Goal: Information Seeking & Learning: Understand process/instructions

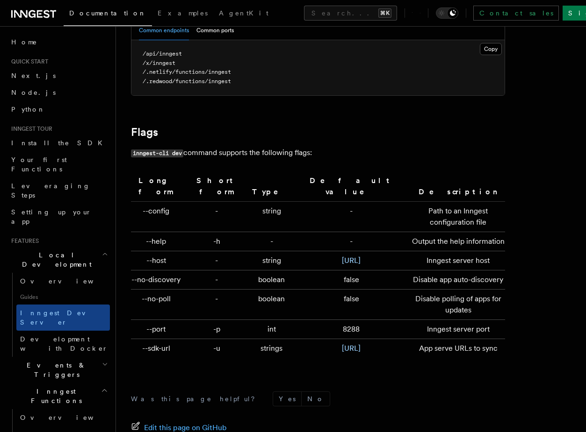
scroll to position [3114, 0]
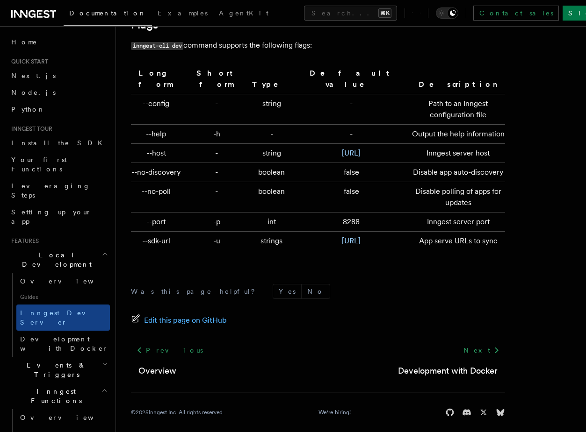
click at [177, 233] on td "--sdk-url" at bounding box center [158, 241] width 54 height 19
click at [174, 232] on td "--sdk-url" at bounding box center [158, 241] width 54 height 19
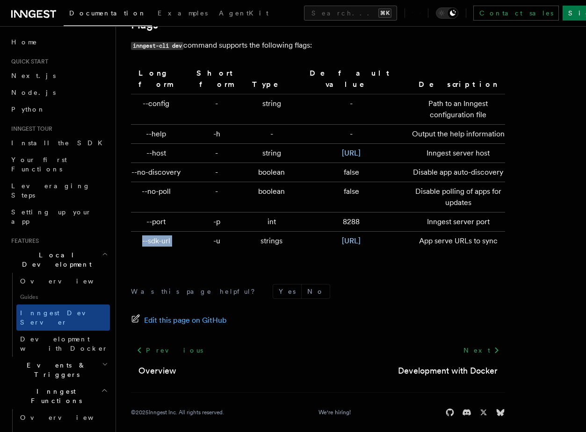
click at [174, 232] on td "--sdk-url" at bounding box center [158, 241] width 54 height 19
click at [174, 213] on td "--port" at bounding box center [158, 222] width 54 height 19
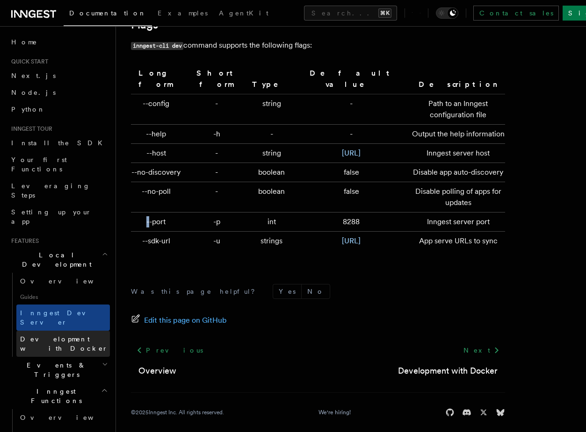
click at [91, 331] on link "Development with Docker" at bounding box center [62, 344] width 93 height 26
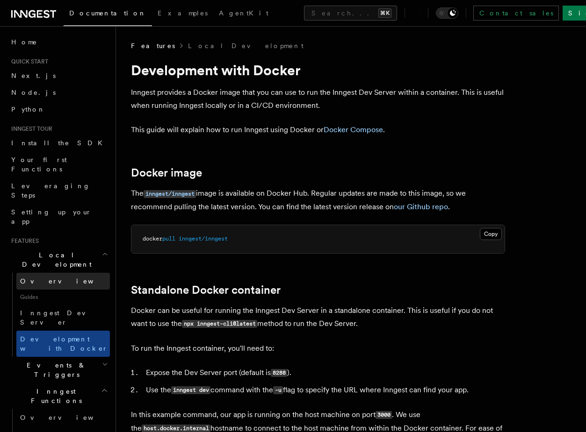
click at [84, 273] on link "Overview" at bounding box center [62, 281] width 93 height 17
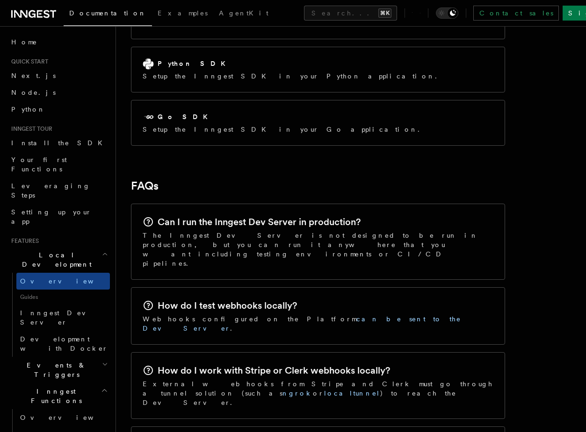
scroll to position [1390, 0]
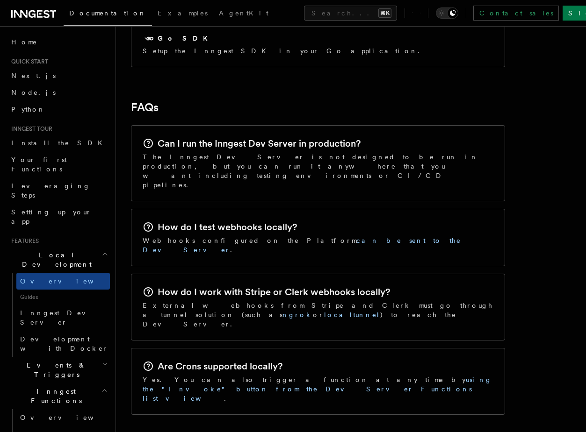
click at [247, 137] on h2 "Can I run the Inngest Dev Server in production?" at bounding box center [259, 143] width 203 height 13
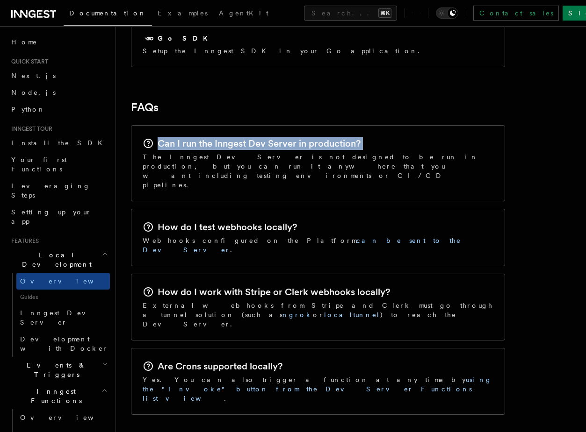
click at [247, 137] on h2 "Can I run the Inngest Dev Server in production?" at bounding box center [259, 143] width 203 height 13
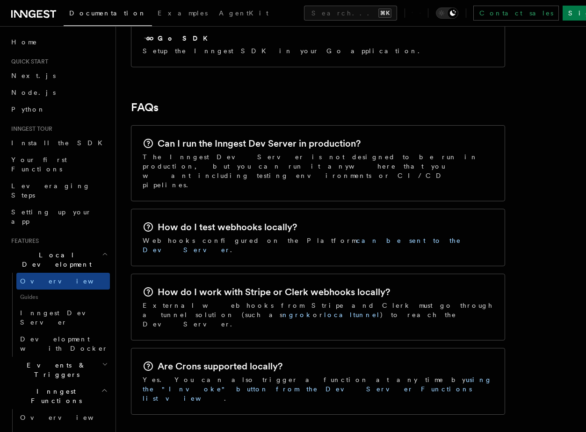
click at [237, 152] on p "The Inngest Dev Server is not designed to be run in production, but you can run…" at bounding box center [318, 170] width 351 height 37
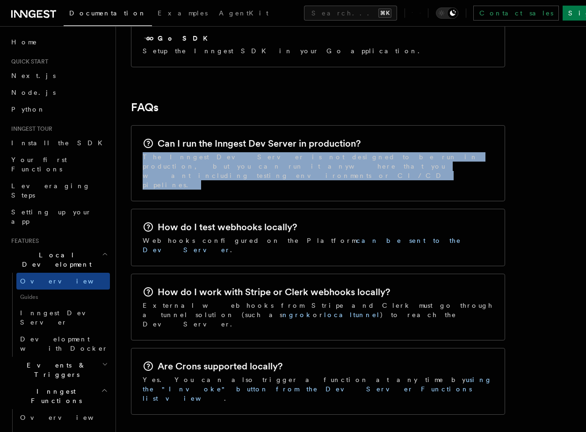
click at [237, 152] on p "The Inngest Dev Server is not designed to be run in production, but you can run…" at bounding box center [318, 170] width 351 height 37
click at [236, 132] on div "Can I run the Inngest Dev Server in production? The Inngest Dev Server is not d…" at bounding box center [317, 163] width 373 height 75
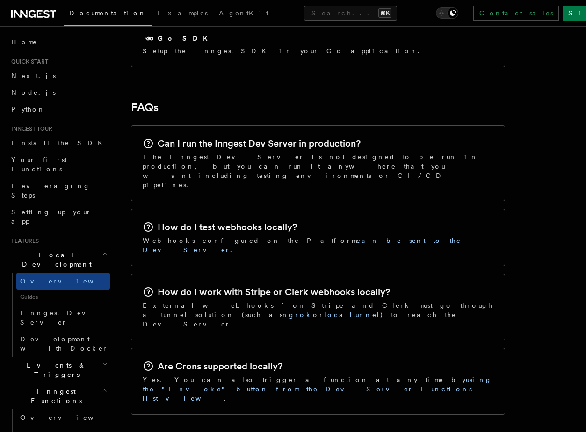
click at [236, 132] on div "Can I run the Inngest Dev Server in production? The Inngest Dev Server is not d…" at bounding box center [317, 163] width 373 height 75
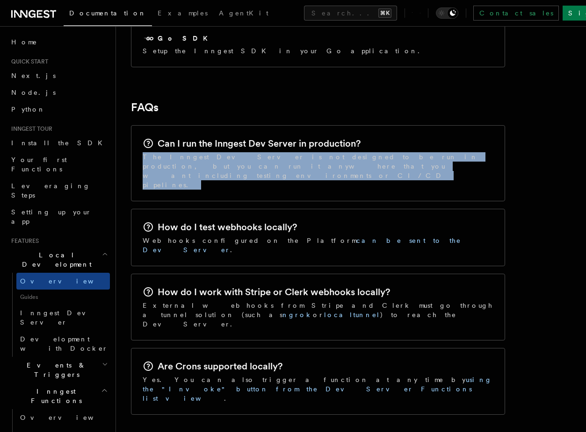
click at [236, 132] on div "Can I run the Inngest Dev Server in production? The Inngest Dev Server is not d…" at bounding box center [317, 163] width 373 height 75
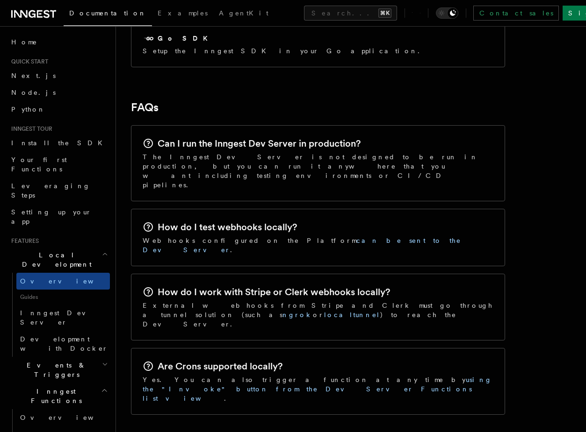
click at [188, 375] on p "Yes. You can also trigger a function at any time by using the "Invoke" button f…" at bounding box center [318, 389] width 351 height 28
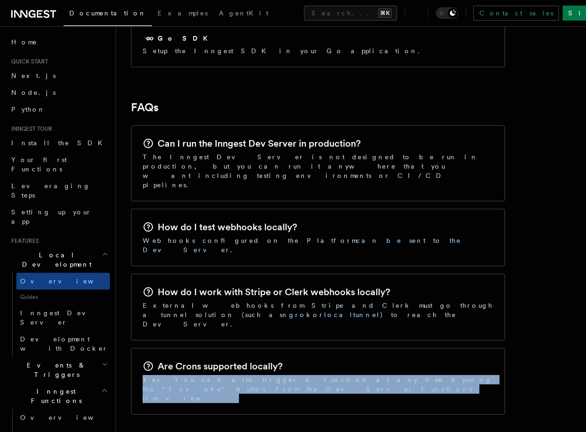
click at [188, 375] on p "Yes. You can also trigger a function at any time by using the "Invoke" button f…" at bounding box center [318, 389] width 351 height 28
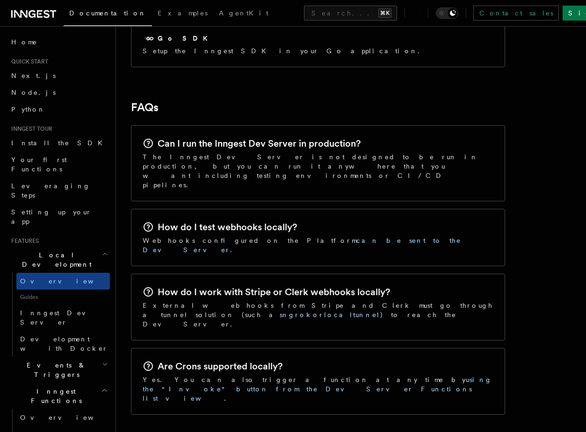
click at [193, 301] on p "External webhooks from Stripe and Clerk must go through a tunnel solution (such…" at bounding box center [318, 315] width 351 height 28
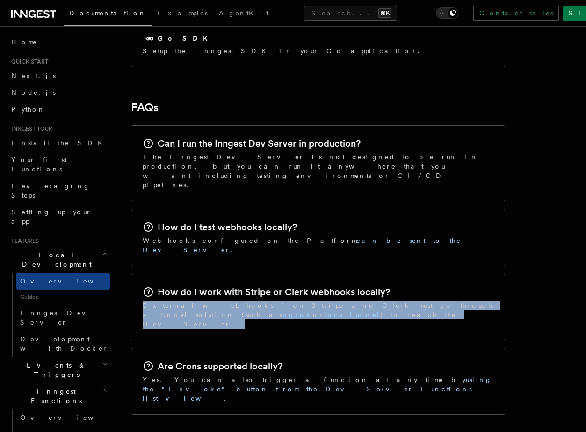
click at [193, 301] on p "External webhooks from Stripe and Clerk must go through a tunnel solution (such…" at bounding box center [318, 315] width 351 height 28
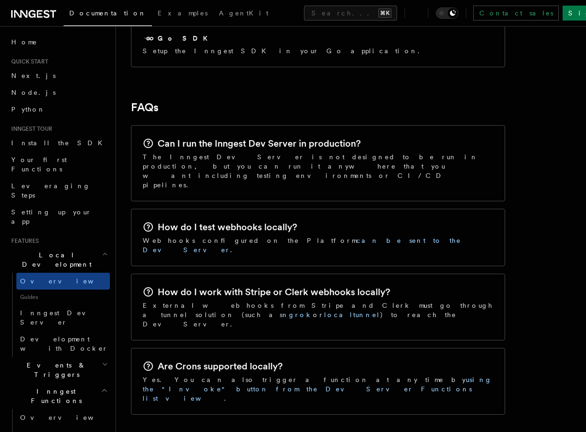
click at [195, 209] on div "How do I test webhooks locally? Webhooks configured on the Platform can be sent…" at bounding box center [317, 237] width 373 height 57
click at [192, 236] on p "Webhooks configured on the Platform can be sent to the Dev Server ." at bounding box center [318, 245] width 351 height 19
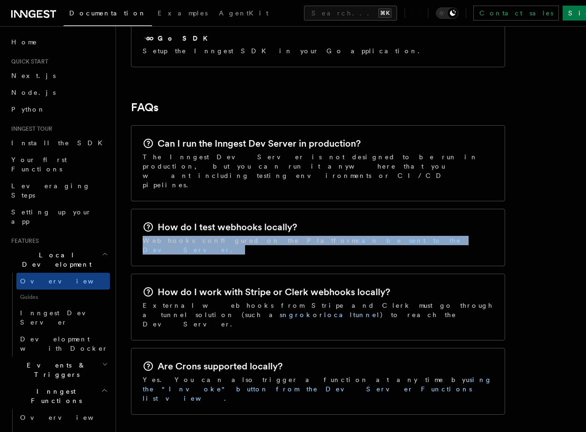
click at [192, 236] on p "Webhooks configured on the Platform can be sent to the Dev Server ." at bounding box center [318, 245] width 351 height 19
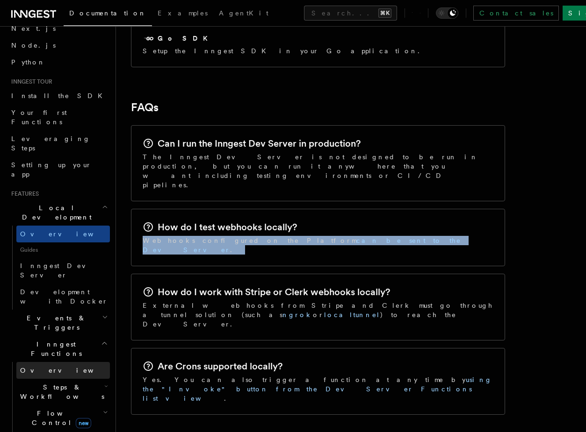
scroll to position [59, 0]
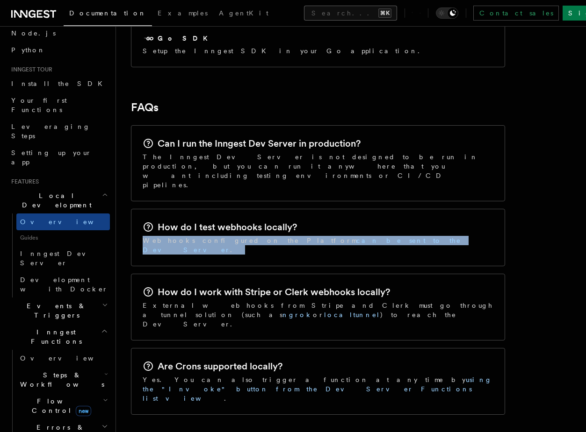
click at [304, 11] on button "Search... ⌘K" at bounding box center [350, 13] width 93 height 15
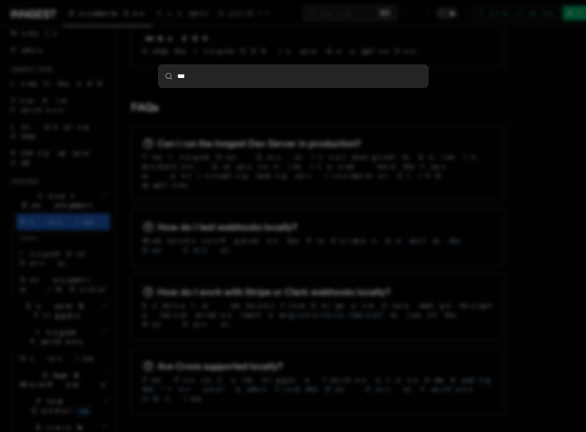
type input "****"
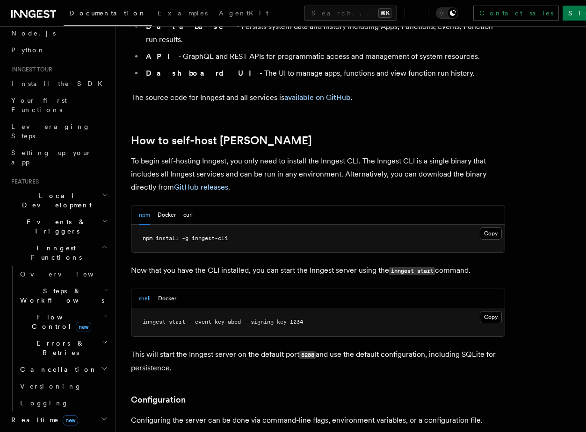
scroll to position [840, 0]
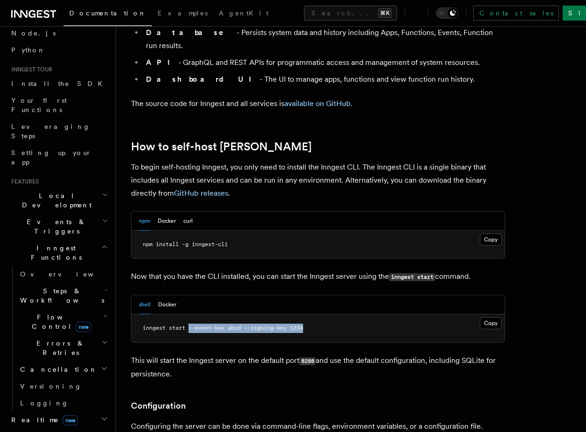
drag, startPoint x: 190, startPoint y: 302, endPoint x: 332, endPoint y: 302, distance: 142.1
click at [332, 315] on pre "inngest start --event-key abcd --signing-key 1234" at bounding box center [317, 329] width 373 height 28
copy span "--event-key abcd --signing-key 1234"
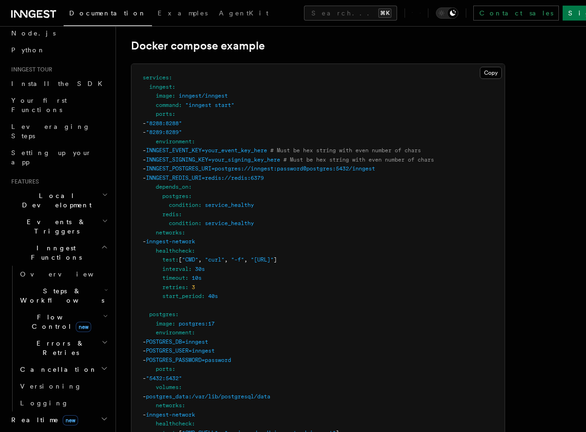
scroll to position [2494, 0]
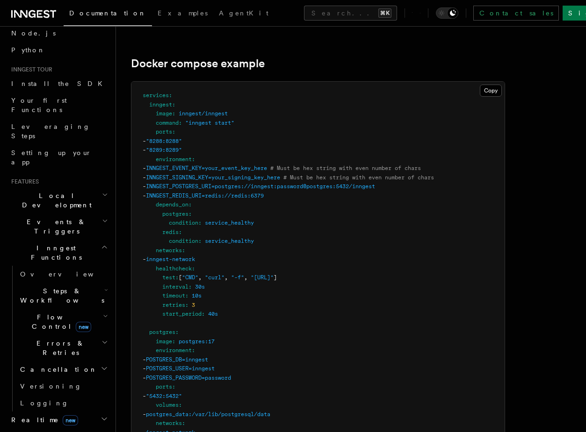
click at [197, 120] on span ""inngest start"" at bounding box center [209, 123] width 49 height 7
drag, startPoint x: 197, startPoint y: 98, endPoint x: 222, endPoint y: 98, distance: 25.7
click at [222, 120] on span ""inngest start"" at bounding box center [209, 123] width 49 height 7
copy span "inngest start"
click at [252, 183] on span "INNGEST_POSTGRES_URI=postgres://inngest:password@postgres:5432/inngest" at bounding box center [260, 186] width 229 height 7
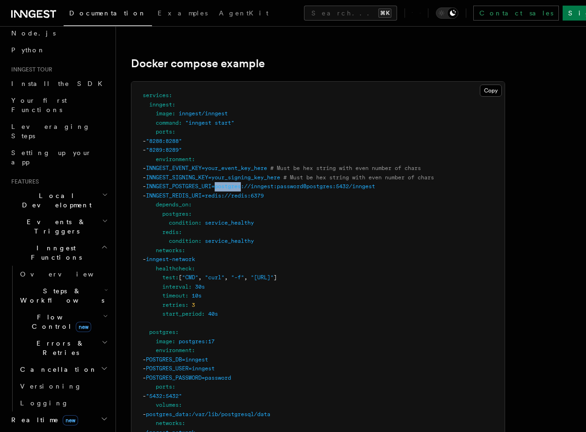
click at [252, 183] on span "INNGEST_POSTGRES_URI=postgres://inngest:password@postgres:5432/inngest" at bounding box center [260, 186] width 229 height 7
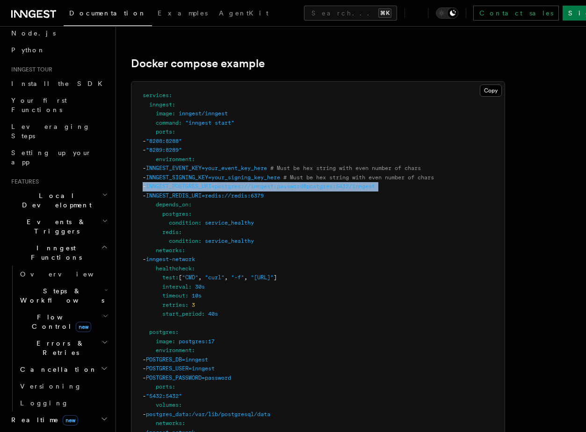
click at [252, 183] on span "INNGEST_POSTGRES_URI=postgres://inngest:password@postgres:5432/inngest" at bounding box center [260, 186] width 229 height 7
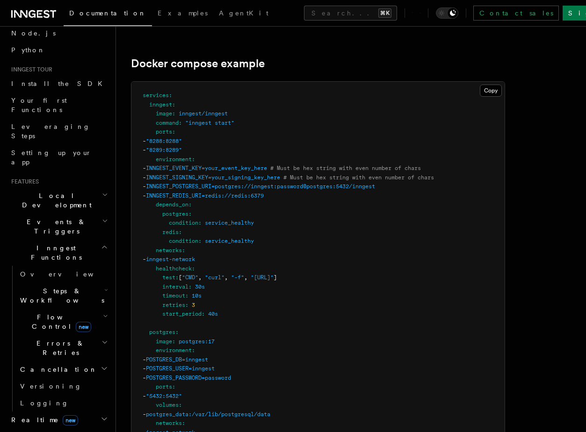
click at [249, 193] on span "INNGEST_REDIS_URI=redis://redis:6379" at bounding box center [205, 196] width 118 height 7
click at [247, 174] on span "INNGEST_SIGNING_KEY=your_signing_key_here" at bounding box center [213, 177] width 134 height 7
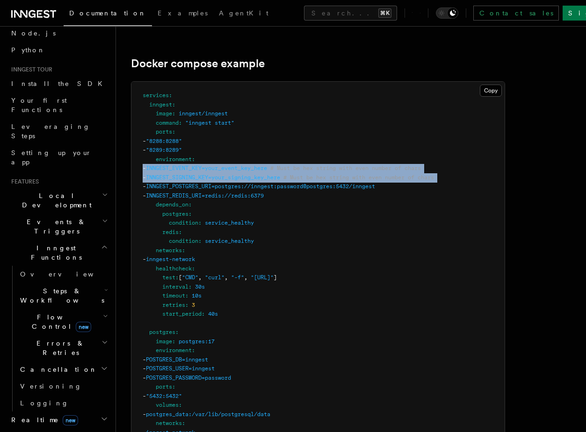
drag, startPoint x: 247, startPoint y: 154, endPoint x: 247, endPoint y: 143, distance: 11.2
click at [247, 143] on code "services : inngest : image : inngest/inngest command : "inngest start" ports : …" at bounding box center [288, 387] width 291 height 590
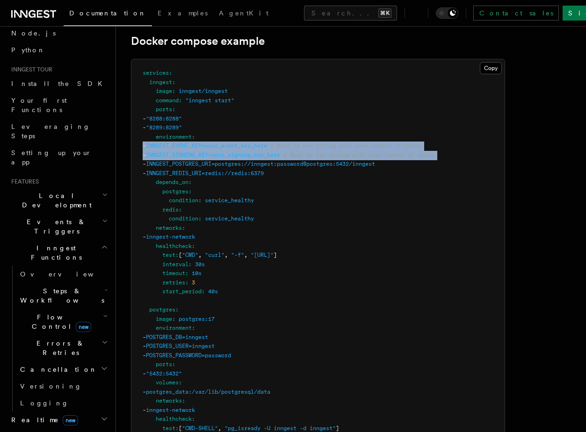
scroll to position [2525, 0]
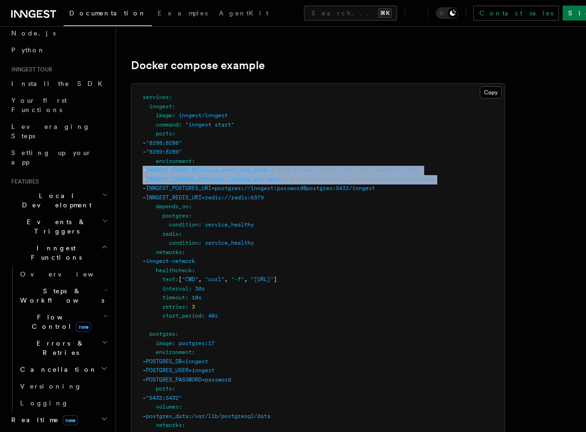
copy code "- INNGEST_EVENT_KEY=your_event_key_here # Must be hex string with even number o…"
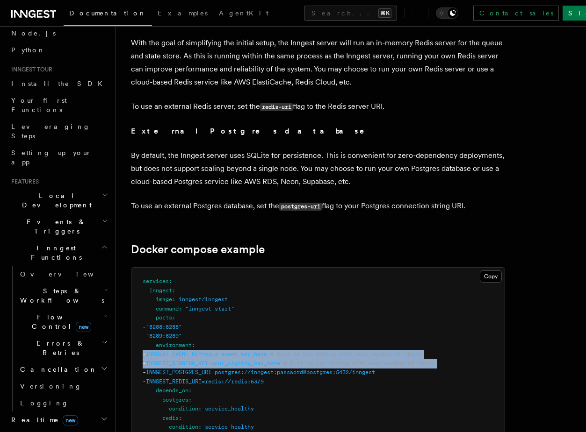
scroll to position [2309, 0]
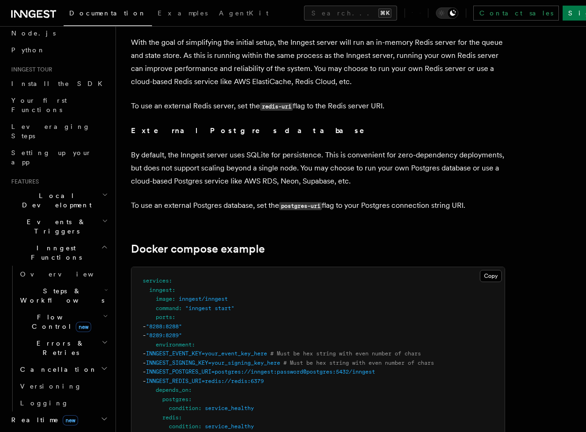
click at [234, 351] on span "INNGEST_EVENT_KEY=your_event_key_here" at bounding box center [206, 354] width 121 height 7
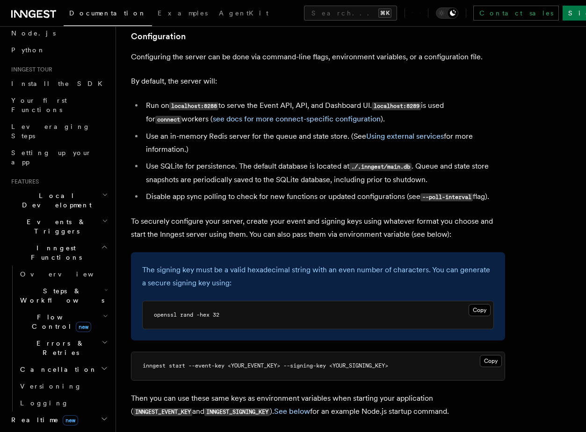
scroll to position [1182, 0]
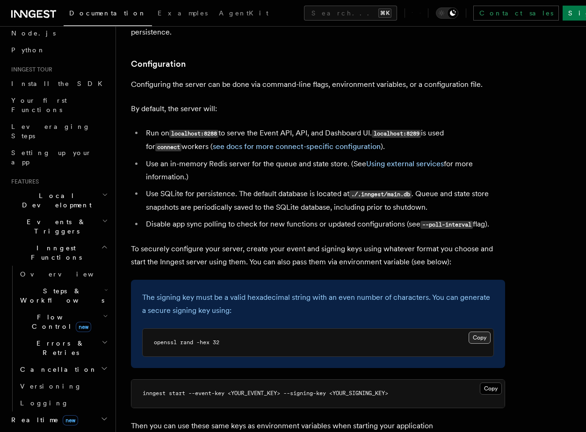
click at [478, 332] on button "Copy Copied" at bounding box center [479, 338] width 22 height 12
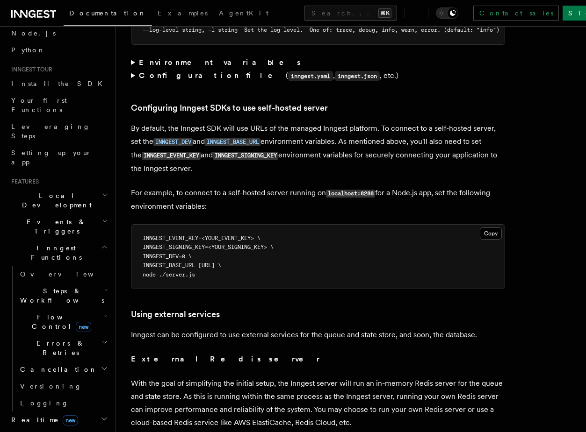
scroll to position [1966, 0]
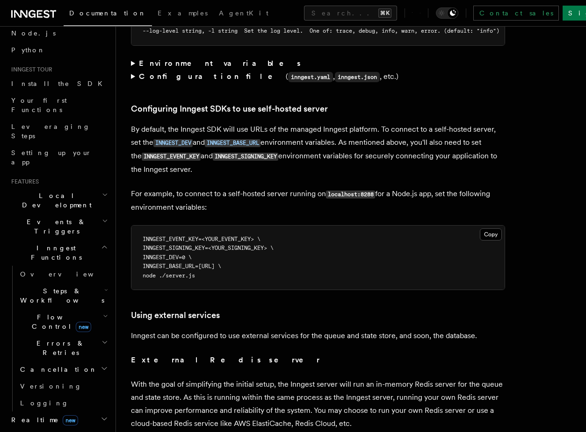
click at [153, 236] on span "INNGEST_EVENT_KEY=<YOUR_EVENT_KEY> \" at bounding box center [202, 239] width 118 height 7
drag, startPoint x: 153, startPoint y: 216, endPoint x: 274, endPoint y: 217, distance: 120.6
click at [274, 226] on pre "INNGEST_EVENT_KEY=<YOUR_EVENT_KEY> \ INNGEST_SIGNING_KEY=<YOUR_SIGNING_KEY> \ I…" at bounding box center [317, 258] width 373 height 65
click at [166, 254] on span "INNGEST_DEV=0 \" at bounding box center [167, 257] width 49 height 7
drag, startPoint x: 166, startPoint y: 231, endPoint x: 189, endPoint y: 231, distance: 22.9
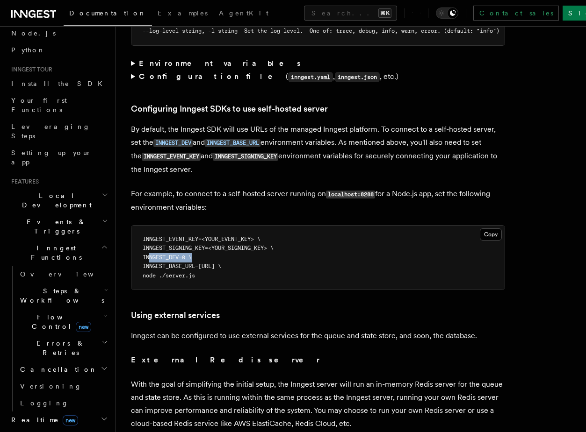
click at [189, 254] on span "INNGEST_DEV=0 \" at bounding box center [167, 257] width 49 height 7
copy span "INNGEST_DEV=0"
click at [179, 245] on span "INNGEST_SIGNING_KEY=<YOUR_SIGNING_KEY> \" at bounding box center [208, 248] width 131 height 7
copy span "INNGEST_SIGNING_KEY"
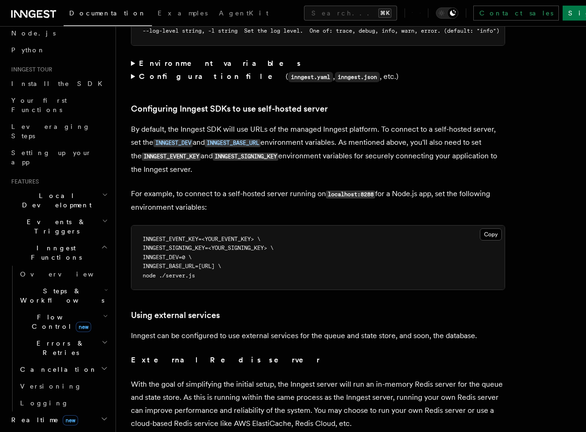
click at [174, 263] on span "INNGEST_BASE_URL=[URL] \" at bounding box center [182, 266] width 79 height 7
copy span "INNGEST_BASE_URL"
click at [239, 226] on pre "INNGEST_EVENT_KEY=<YOUR_EVENT_KEY> \ INNGEST_SIGNING_KEY=<YOUR_SIGNING_KEY> \ I…" at bounding box center [317, 258] width 373 height 65
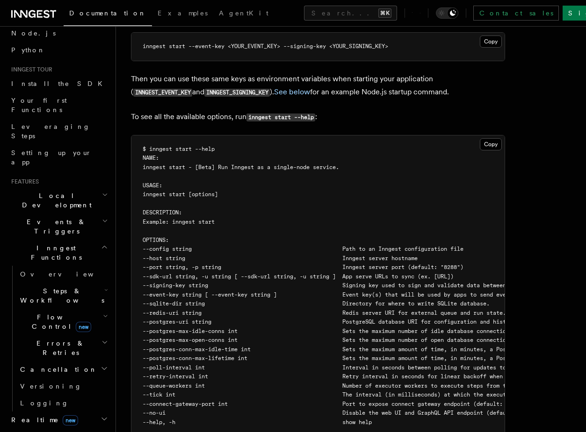
scroll to position [1533, 0]
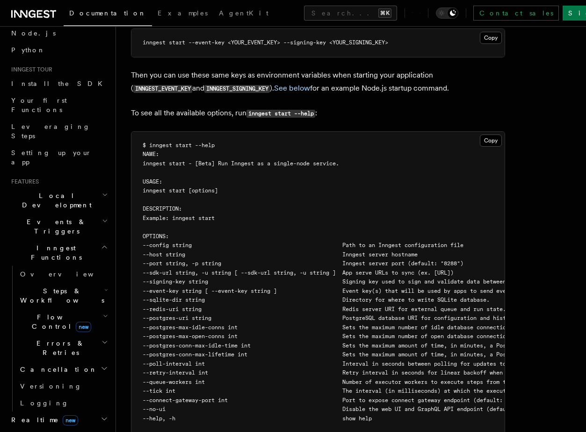
click at [164, 406] on span "--no-ui Disable the web UI and GraphQL API endpoint (default: false)" at bounding box center [341, 409] width 396 height 7
drag, startPoint x: 164, startPoint y: 387, endPoint x: 181, endPoint y: 387, distance: 17.3
click at [181, 406] on span "--no-ui Disable the web UI and GraphQL API endpoint (default: false)" at bounding box center [341, 409] width 396 height 7
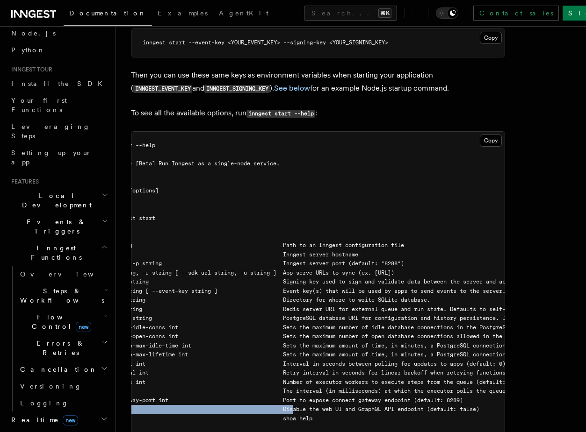
scroll to position [0, 115]
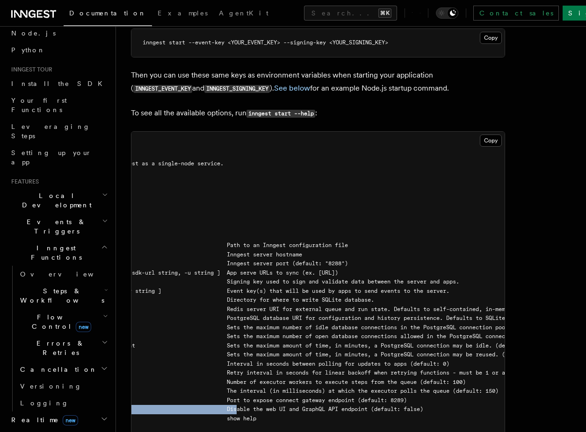
click at [181, 406] on span "--no-ui Disable the web UI and GraphQL API endpoint (default: false)" at bounding box center [225, 409] width 396 height 7
click at [188, 380] on pre "$ inngest start --help NAME: inngest start - [Beta] Run Inngest as a single-nod…" at bounding box center [317, 305] width 373 height 347
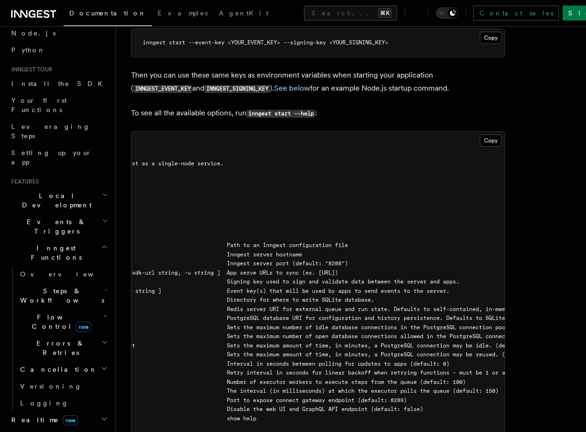
click at [190, 388] on span "--tick int The interval (in milliseconds) at which the executor polls the queue…" at bounding box center [262, 391] width 471 height 7
click at [190, 379] on span "--queue-workers int Number of executor workers to execute steps from the queue …" at bounding box center [246, 382] width 438 height 7
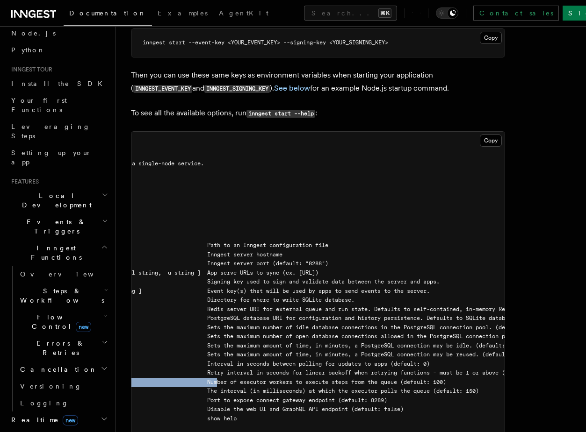
scroll to position [0, 0]
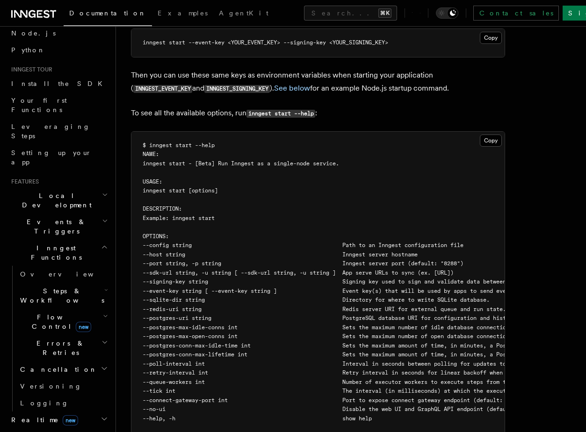
click at [275, 262] on pre "$ inngest start --help NAME: inngest start - [Beta] Run Inngest as a single-nod…" at bounding box center [317, 305] width 373 height 347
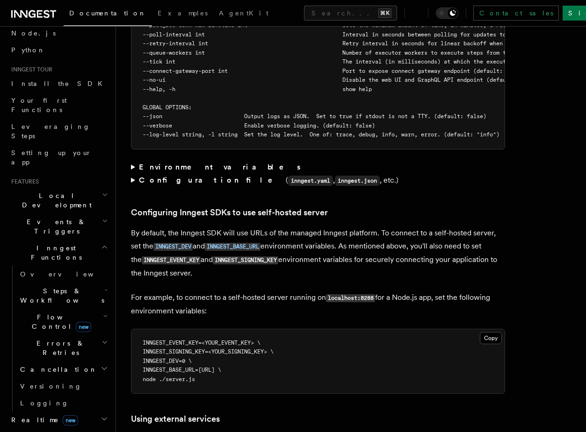
scroll to position [1864, 0]
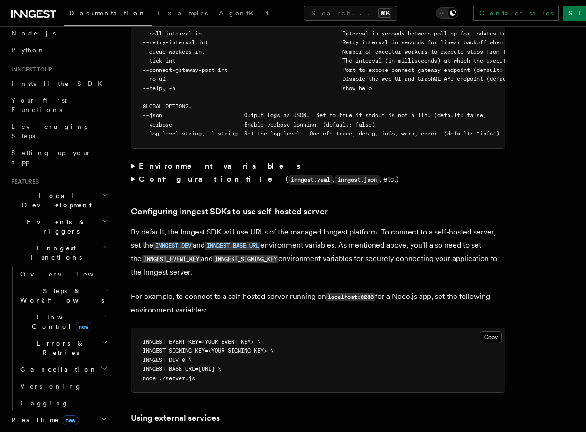
click at [179, 175] on strong "Configuration file" at bounding box center [212, 179] width 147 height 9
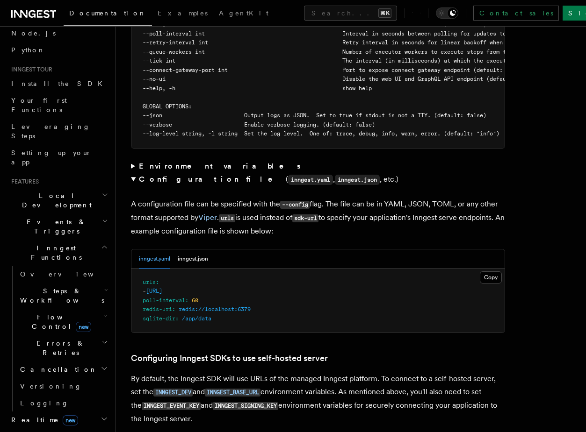
click at [168, 162] on strong "Environment variables" at bounding box center [220, 166] width 163 height 9
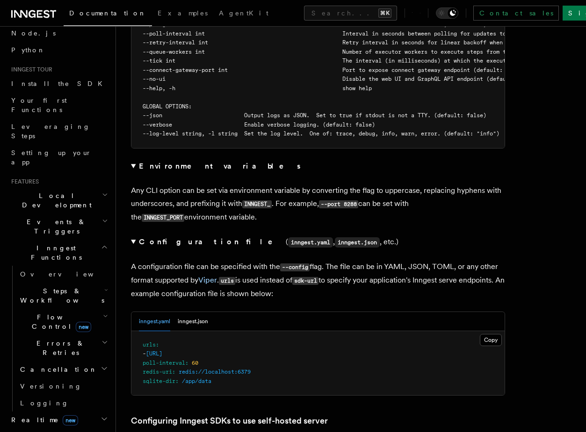
click at [168, 162] on strong "Environment variables" at bounding box center [220, 166] width 163 height 9
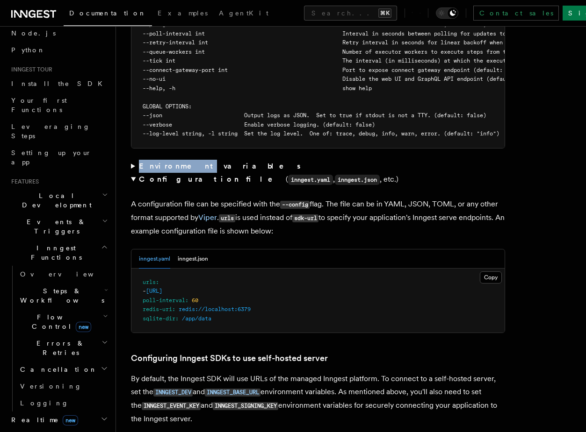
click at [168, 162] on strong "Environment variables" at bounding box center [220, 166] width 163 height 9
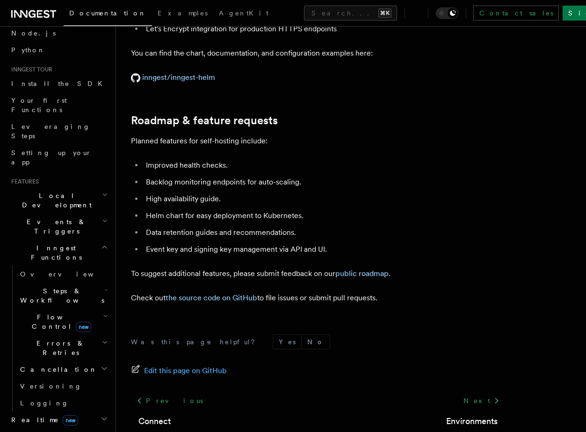
scroll to position [3792, 0]
